Goal: Task Accomplishment & Management: Manage account settings

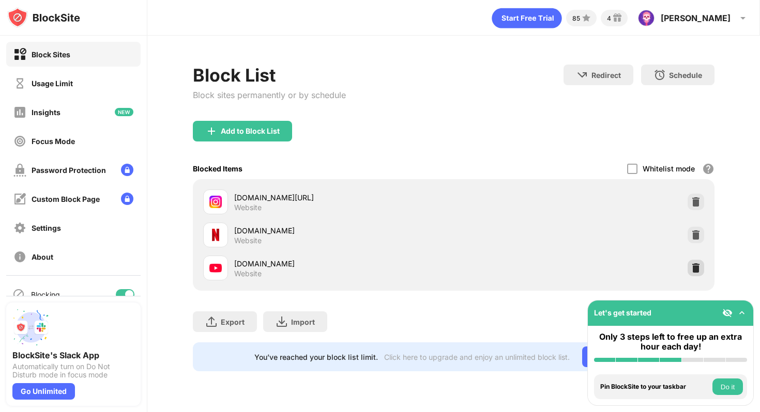
click at [696, 265] on img at bounding box center [696, 268] width 10 height 10
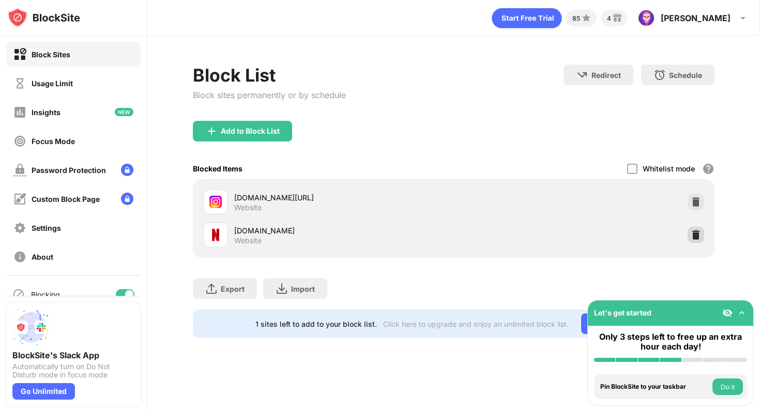
drag, startPoint x: 698, startPoint y: 233, endPoint x: 696, endPoint y: 212, distance: 20.3
click at [698, 233] on img at bounding box center [696, 235] width 10 height 10
click at [697, 207] on div at bounding box center [695, 202] width 17 height 17
